Goal: Download file/media

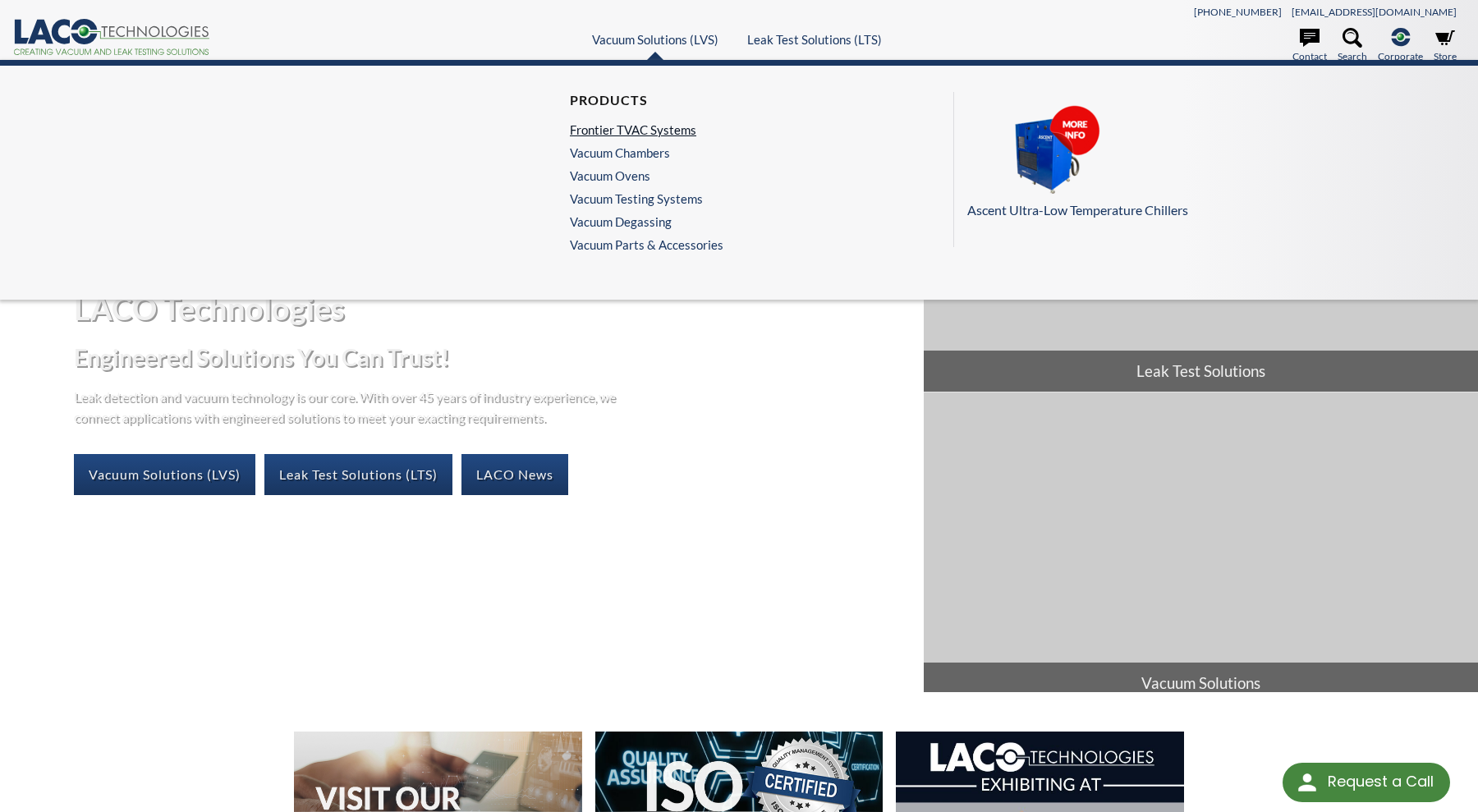
click at [606, 131] on link "Frontier TVAC Systems" at bounding box center [642, 129] width 145 height 15
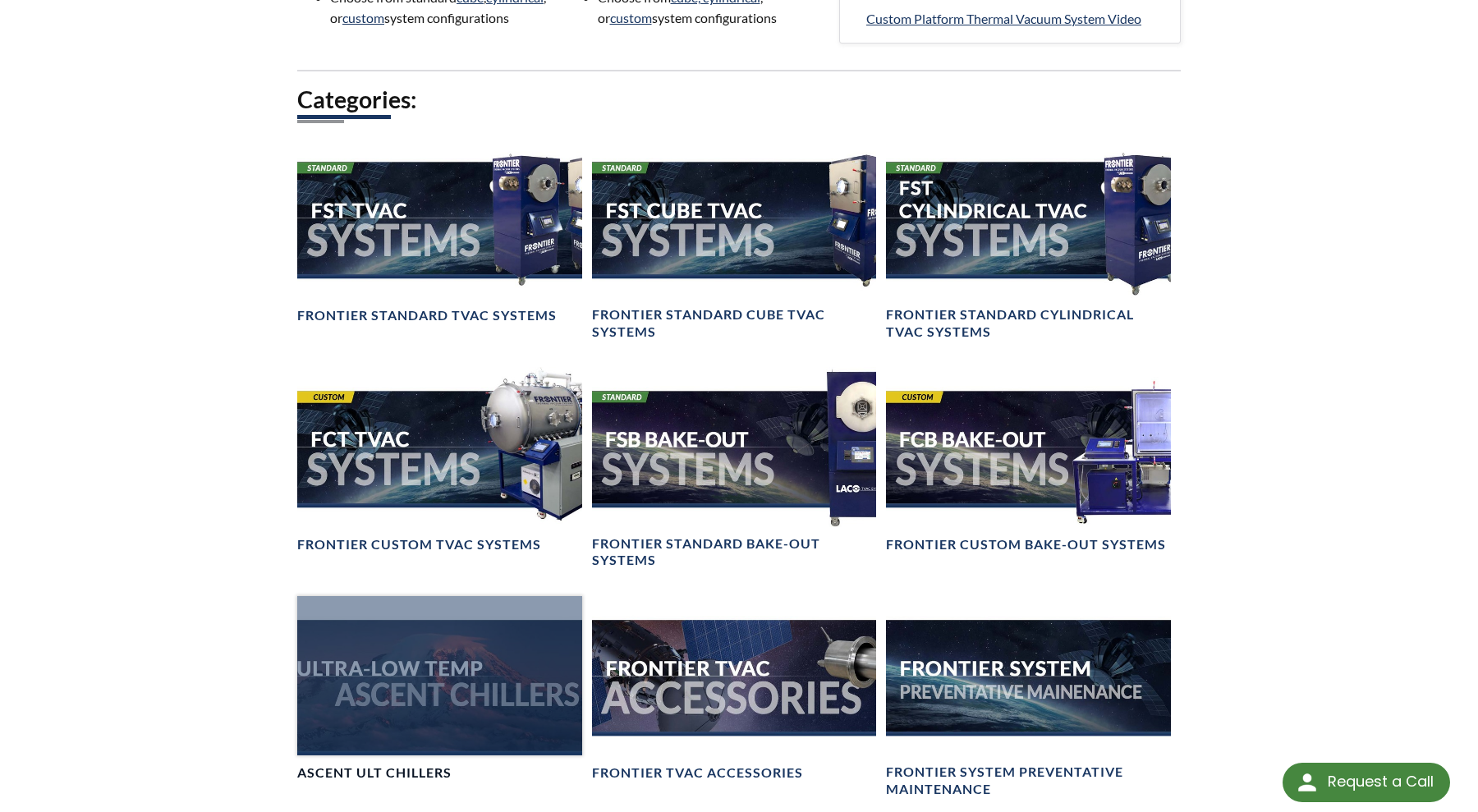
scroll to position [1591, 0]
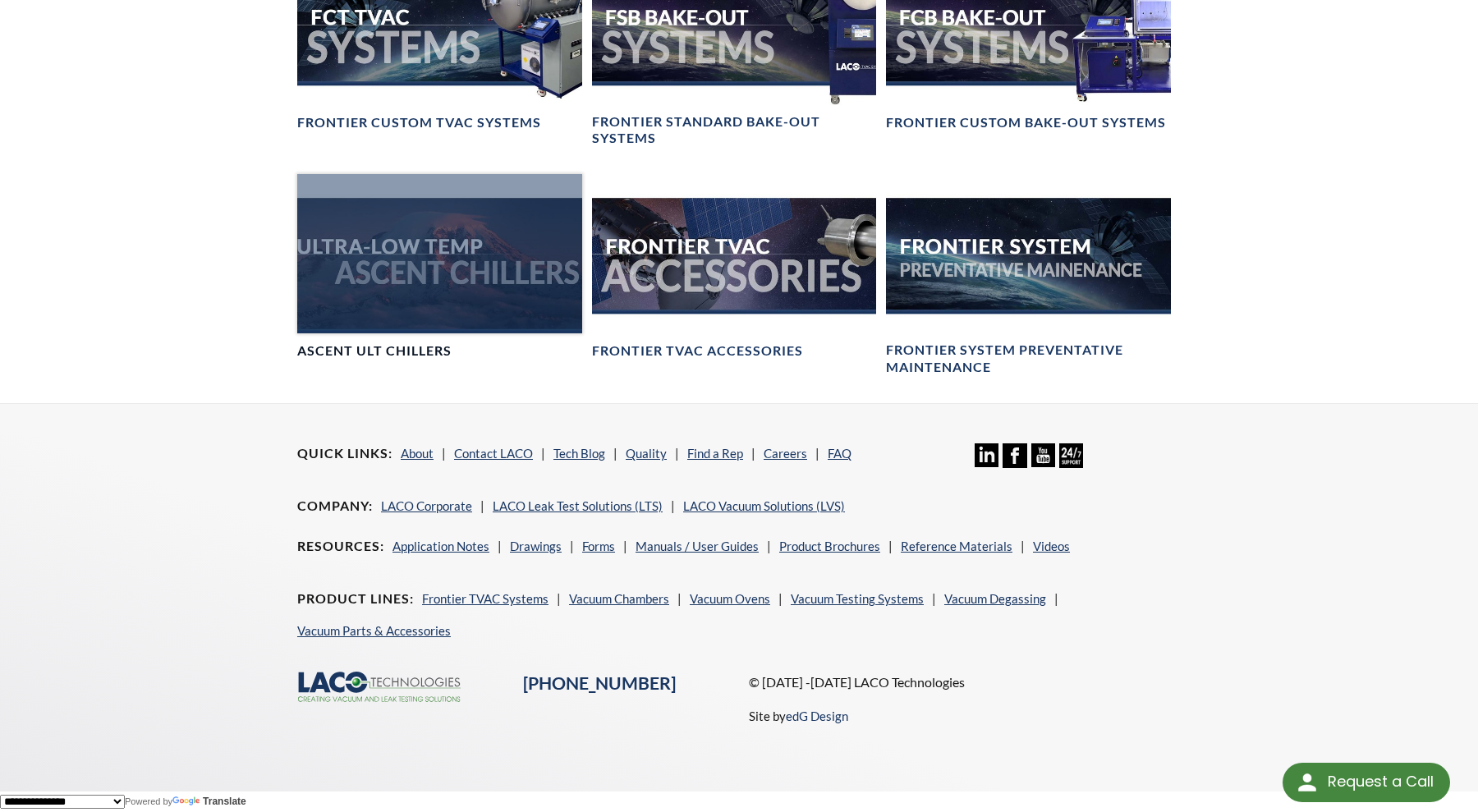
click at [433, 270] on div at bounding box center [440, 254] width 285 height 160
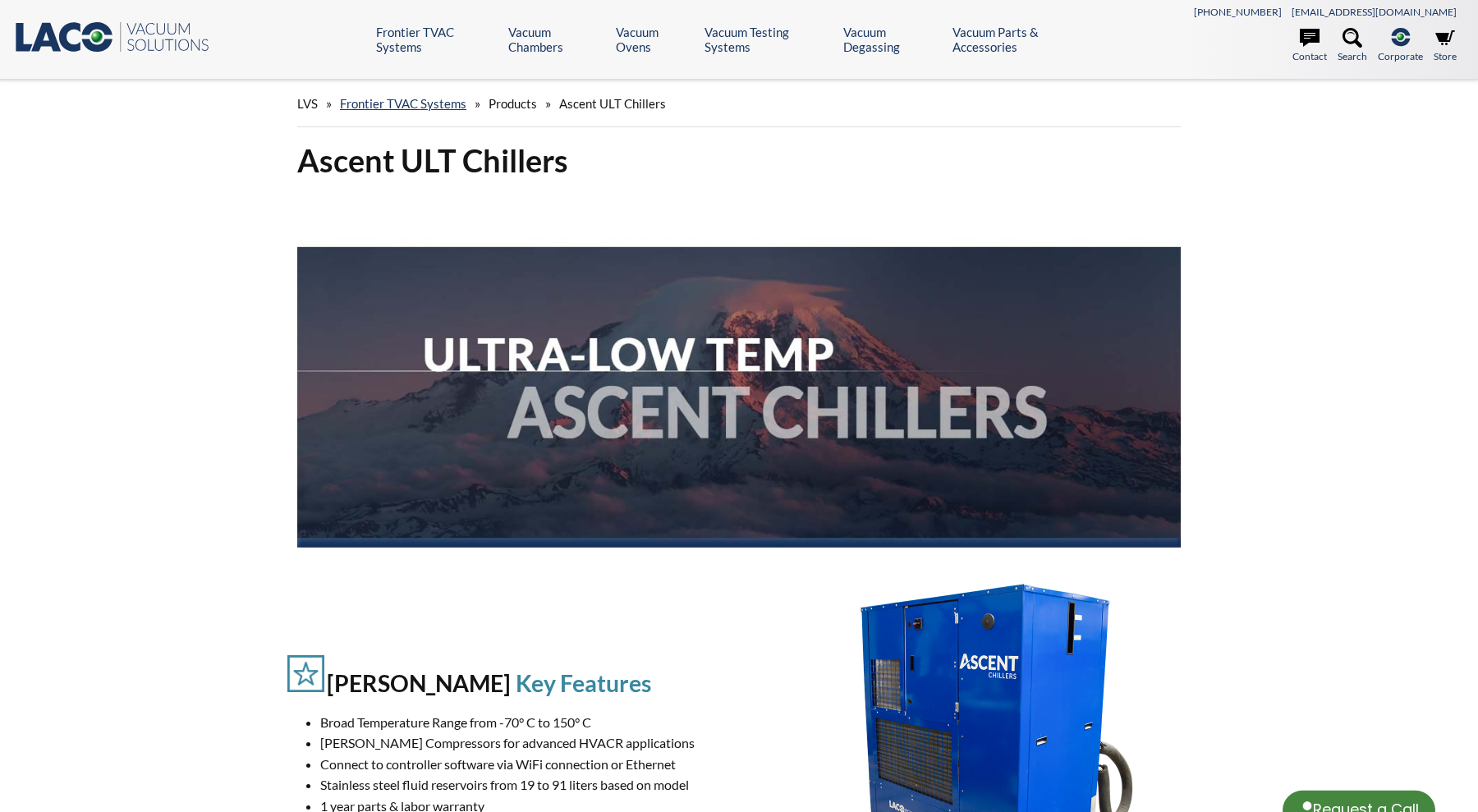
select select "Language Translate Widget"
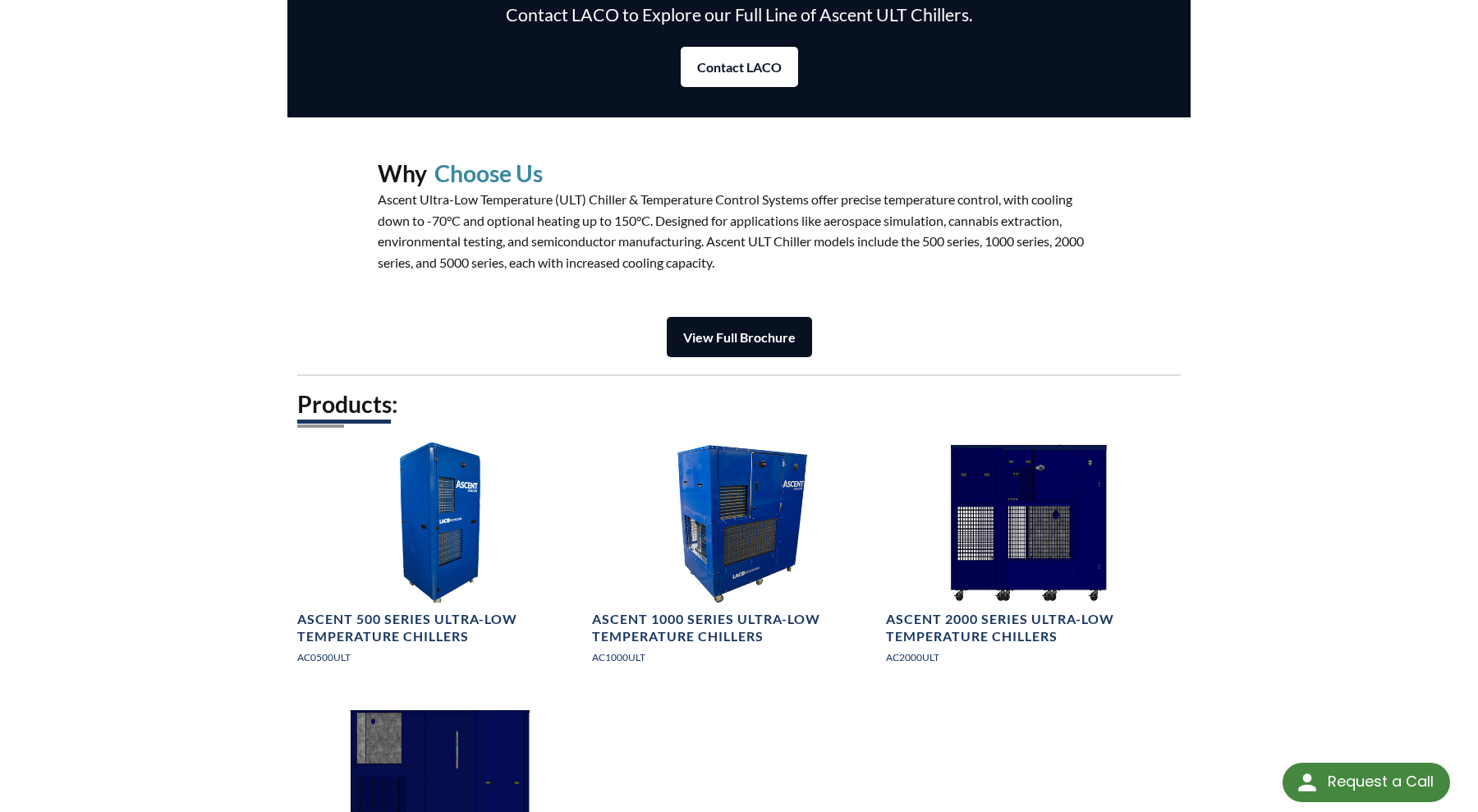
scroll to position [1970, 0]
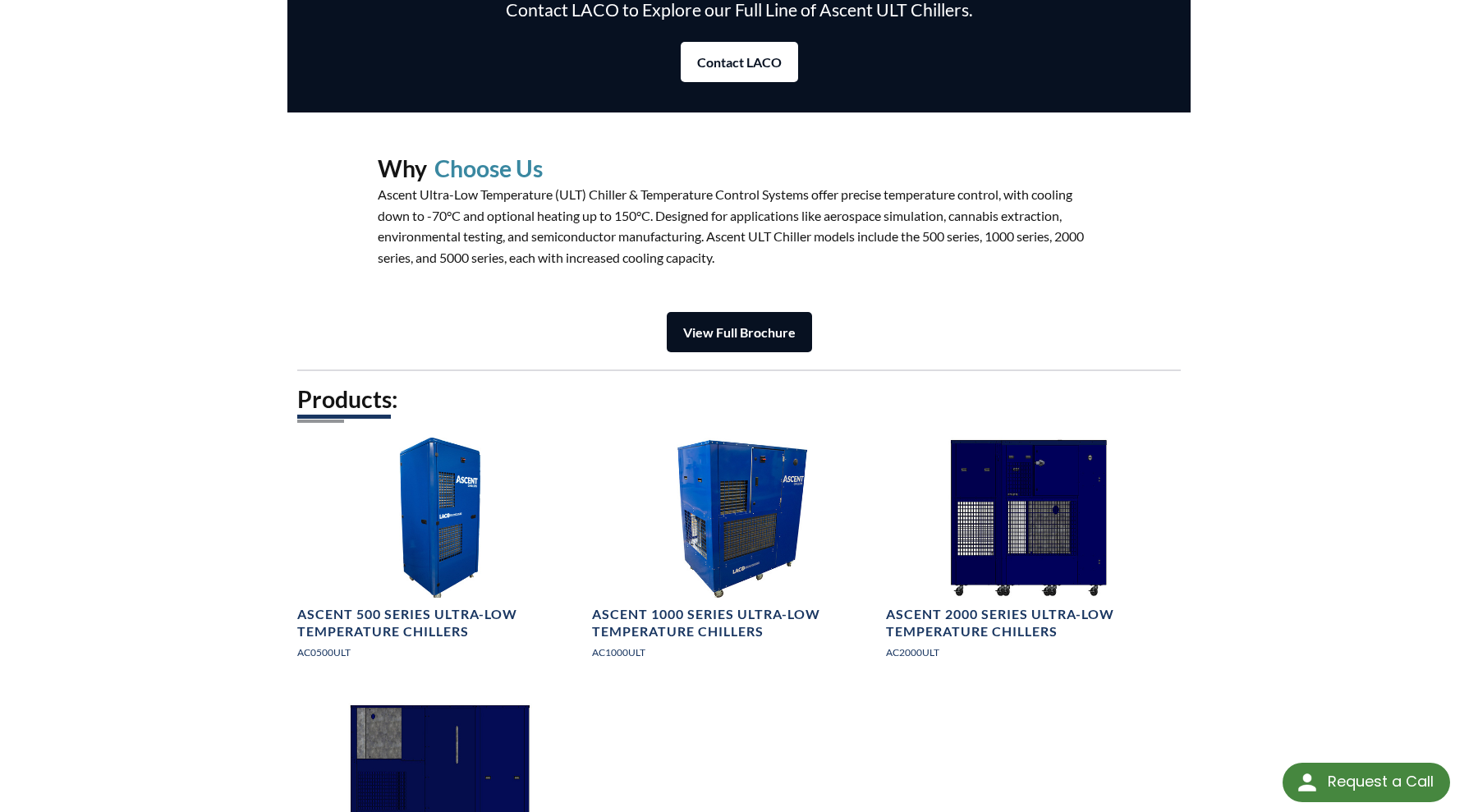
click at [711, 329] on strong "View Full Brochure" at bounding box center [739, 332] width 112 height 16
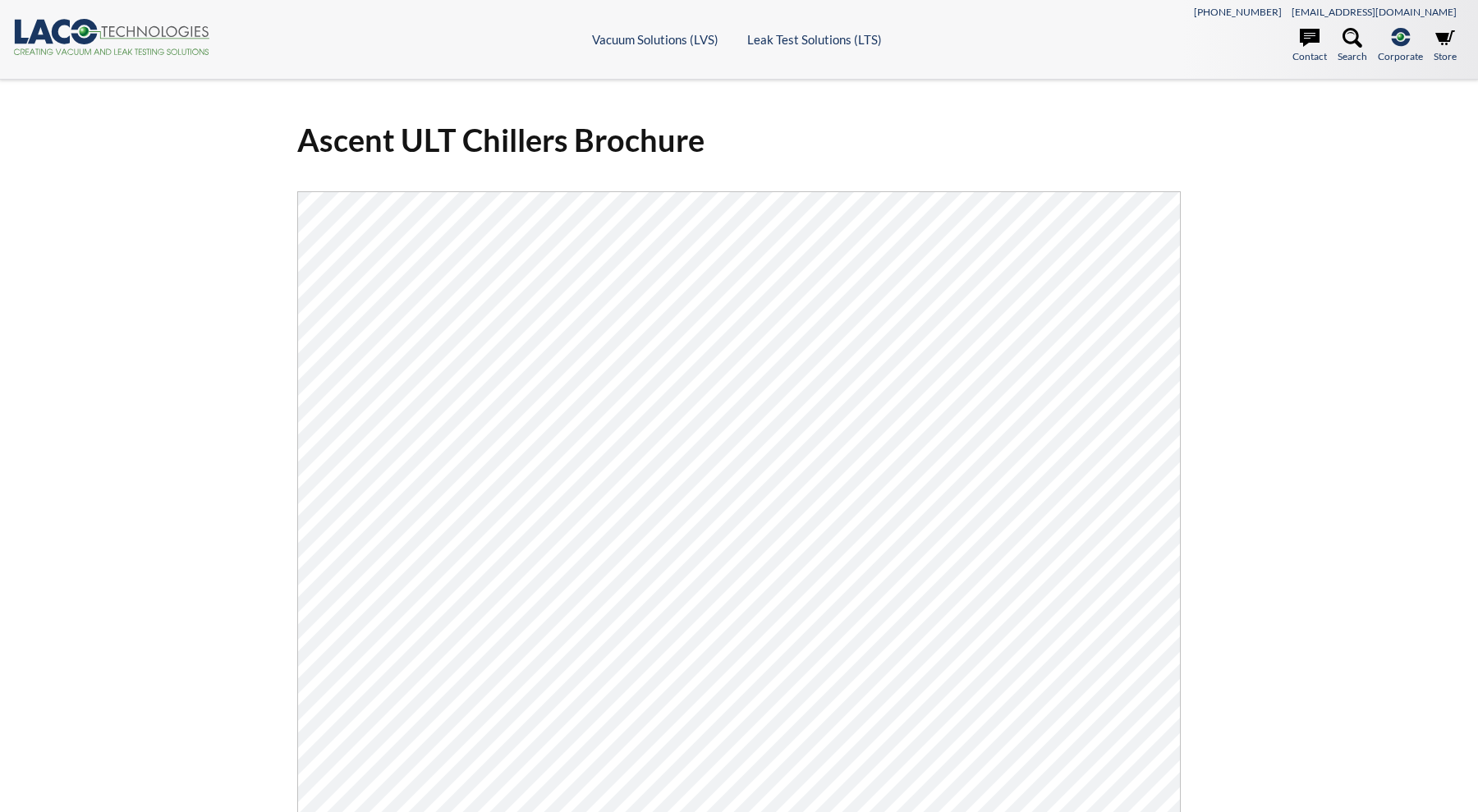
select select "Language Translate Widget"
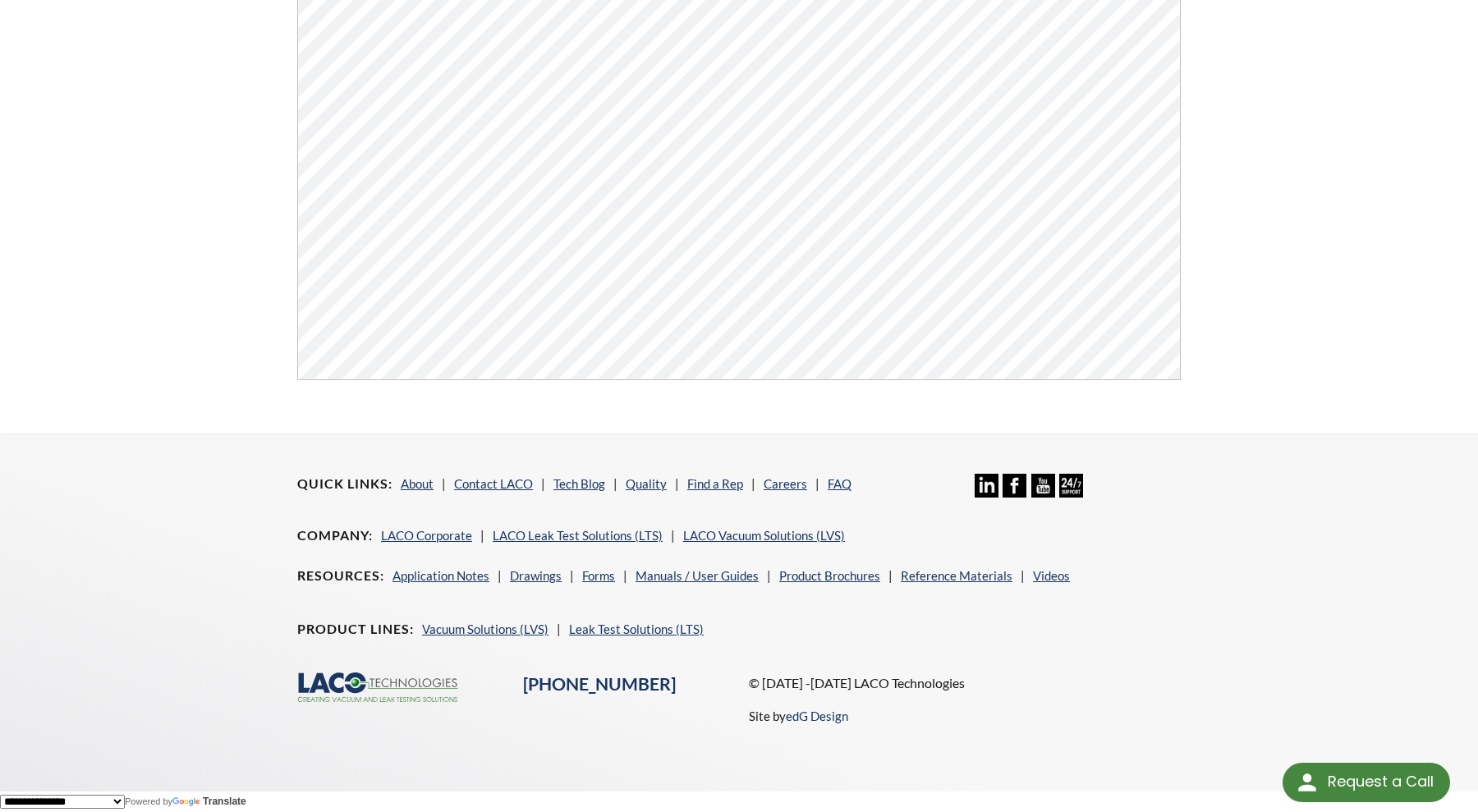
scroll to position [625, 0]
